Goal: Information Seeking & Learning: Learn about a topic

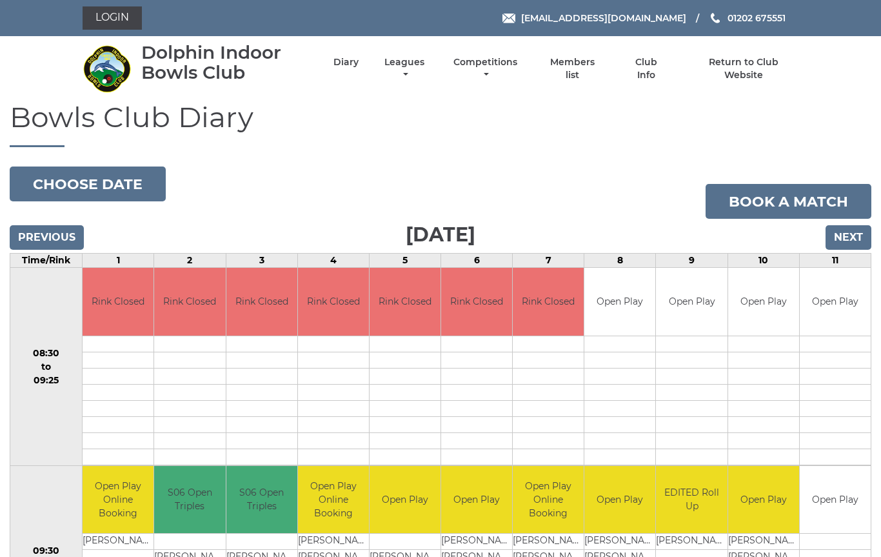
click at [428, 59] on li "Leagues Club leagues - Winter 2025/2026 Club leagues - Summer 2025 Club leagues…" at bounding box center [393, 69] width 69 height 38
click at [428, 70] on link "Leagues" at bounding box center [404, 68] width 46 height 25
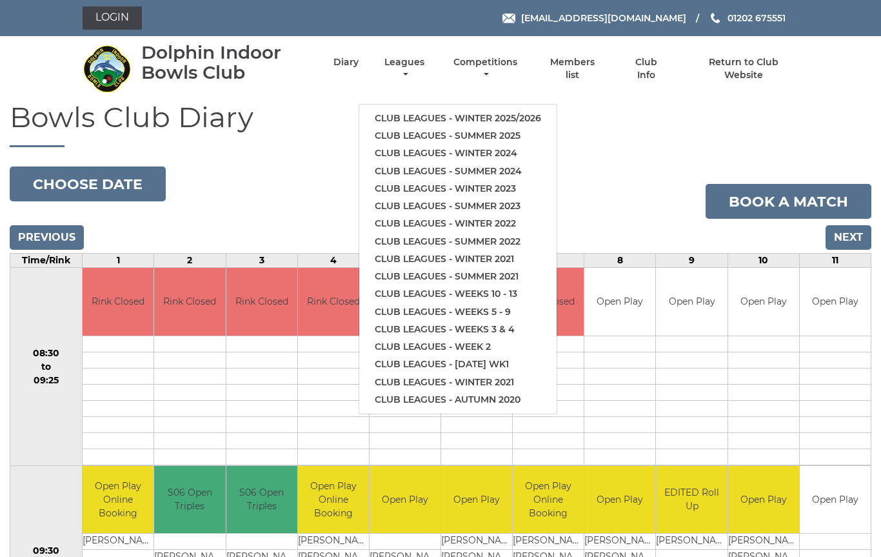
click at [504, 131] on link "Club leagues - Summer 2025" at bounding box center [457, 135] width 197 height 17
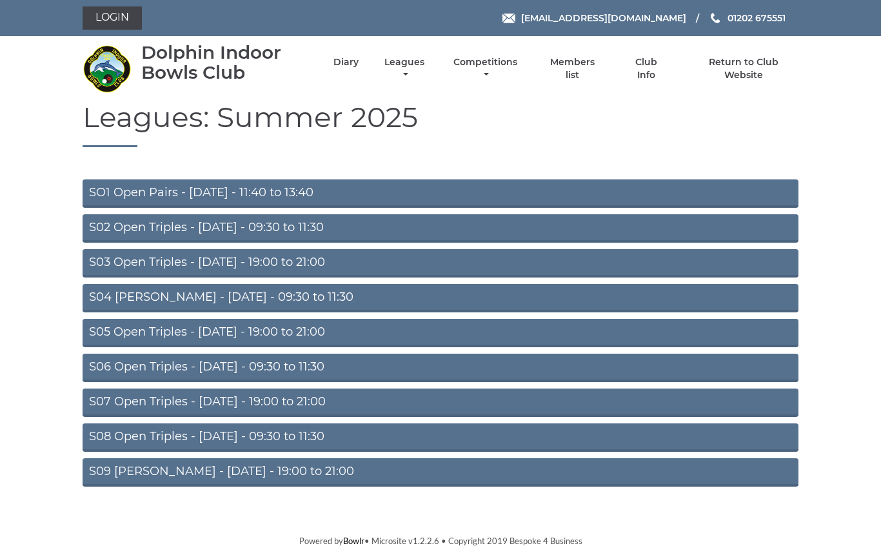
click at [317, 367] on link "S06 Open Triples - [DATE] - 09:30 to 11:30" at bounding box center [441, 368] width 716 height 28
click at [308, 230] on link "S02 Open Triples - Tuesday - 09:30 to 11:30" at bounding box center [441, 228] width 716 height 28
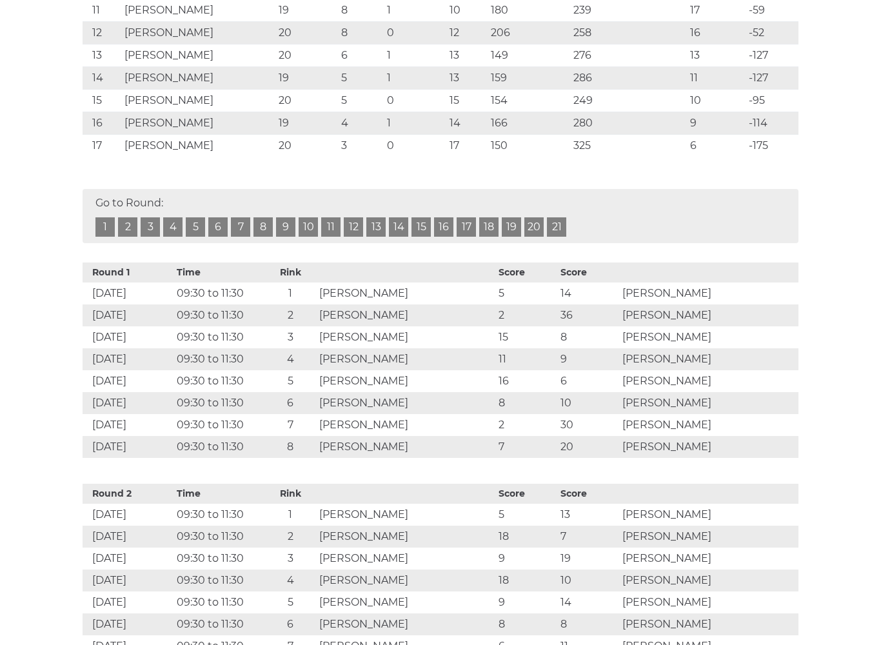
scroll to position [514, 0]
